Goal: Task Accomplishment & Management: Use online tool/utility

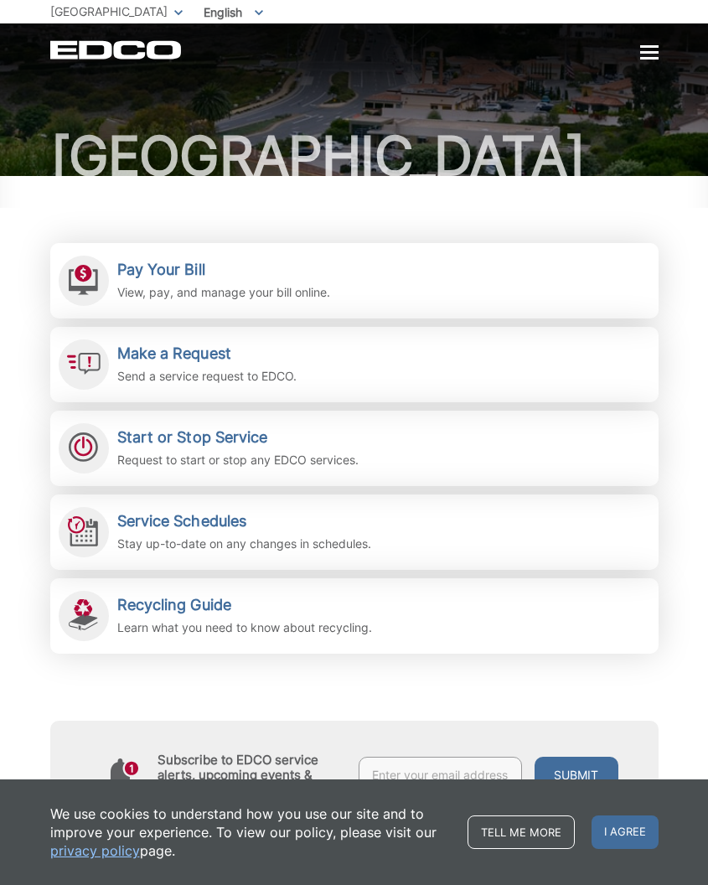
scroll to position [44, 0]
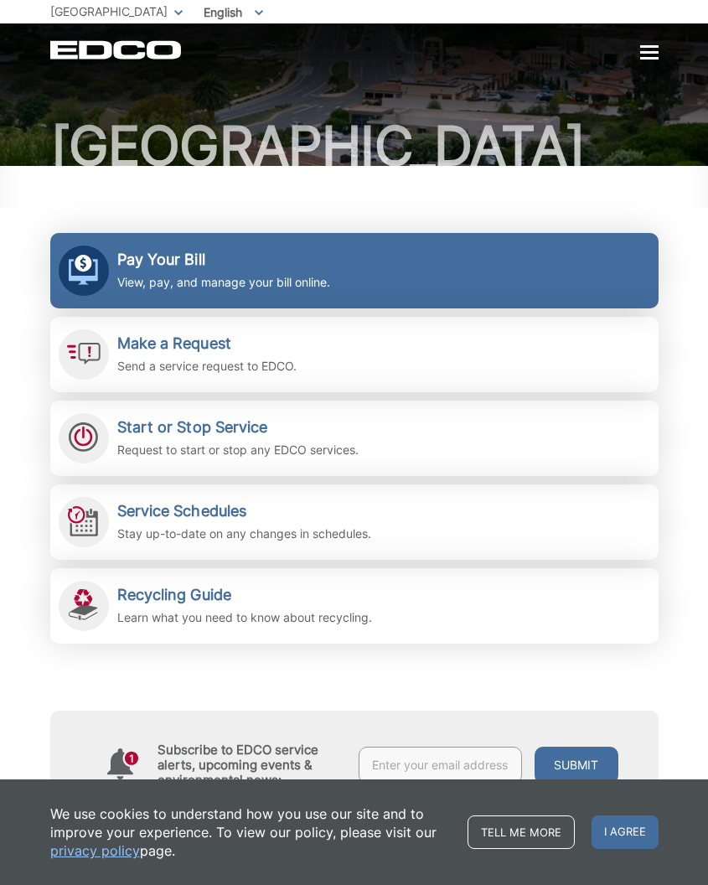
click at [224, 309] on link "Pay Your Bill View, pay, and manage your bill online." at bounding box center [354, 270] width 609 height 75
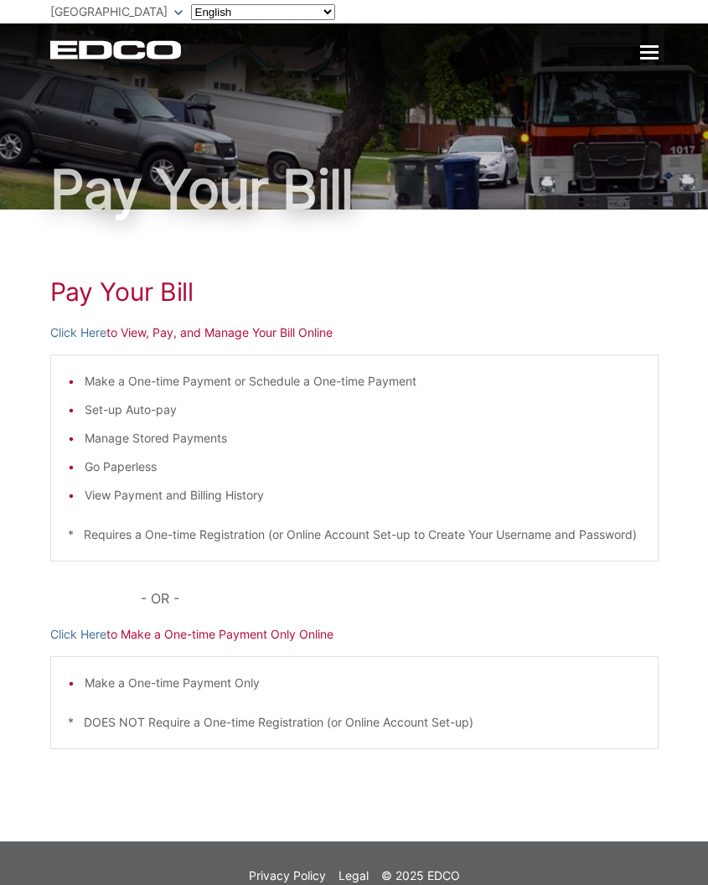
scroll to position [3, 0]
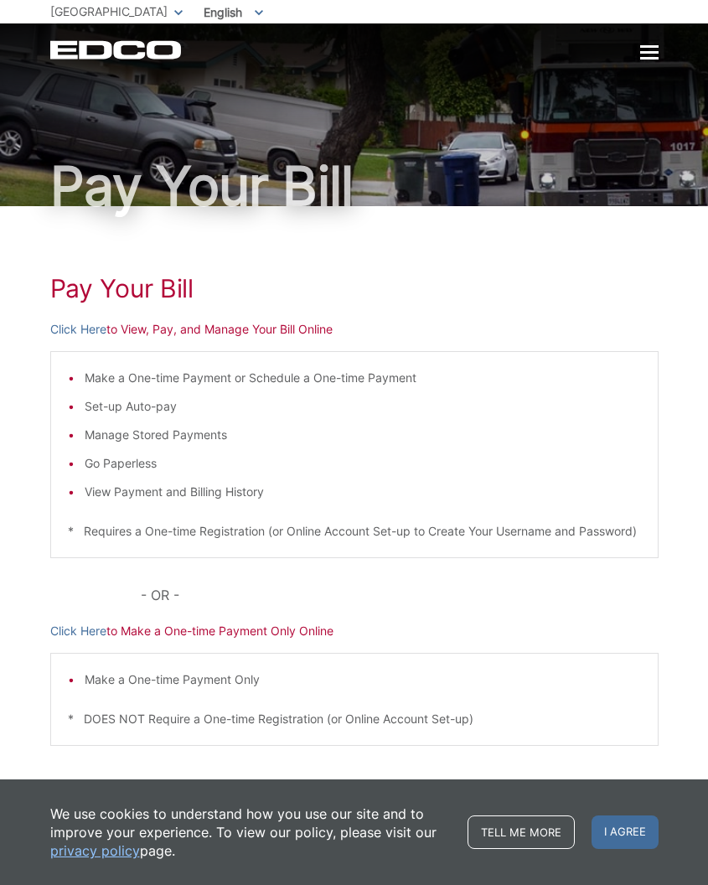
click at [323, 607] on p "- OR -" at bounding box center [399, 595] width 517 height 23
click at [86, 330] on link "Click Here" at bounding box center [78, 328] width 56 height 18
click at [82, 324] on link "Click Here" at bounding box center [78, 328] width 56 height 18
